Goal: Task Accomplishment & Management: Use online tool/utility

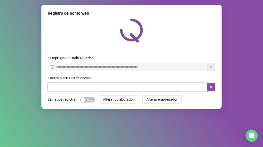
click at [119, 90] on input "text" at bounding box center [128, 87] width 160 height 8
type input "*****"
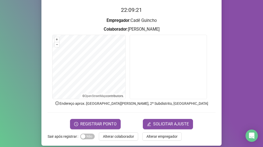
scroll to position [54, 0]
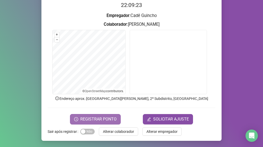
click at [91, 121] on span "REGISTRAR PONTO" at bounding box center [98, 119] width 36 height 6
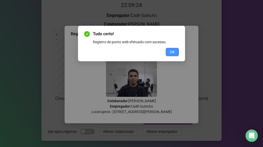
click at [174, 50] on span "OK" at bounding box center [172, 52] width 5 height 6
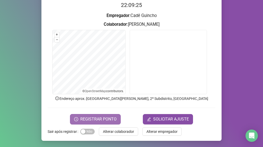
click at [99, 119] on span "REGISTRAR PONTO" at bounding box center [98, 119] width 36 height 6
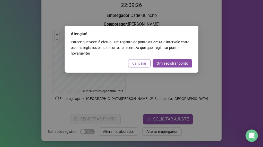
click at [136, 62] on span "Cancelar" at bounding box center [139, 63] width 14 height 6
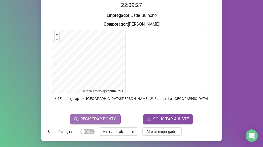
drag, startPoint x: 100, startPoint y: 118, endPoint x: 102, endPoint y: 113, distance: 5.8
click at [100, 118] on span "REGISTRAR PONTO" at bounding box center [98, 119] width 36 height 6
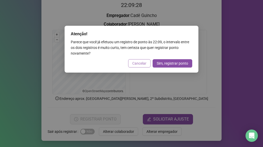
click at [136, 64] on span "Cancelar" at bounding box center [139, 63] width 14 height 6
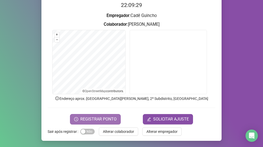
click at [97, 120] on span "REGISTRAR PONTO" at bounding box center [98, 119] width 36 height 6
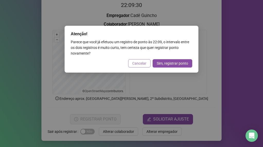
click at [135, 64] on span "Cancelar" at bounding box center [139, 63] width 14 height 6
